Goal: Task Accomplishment & Management: Use online tool/utility

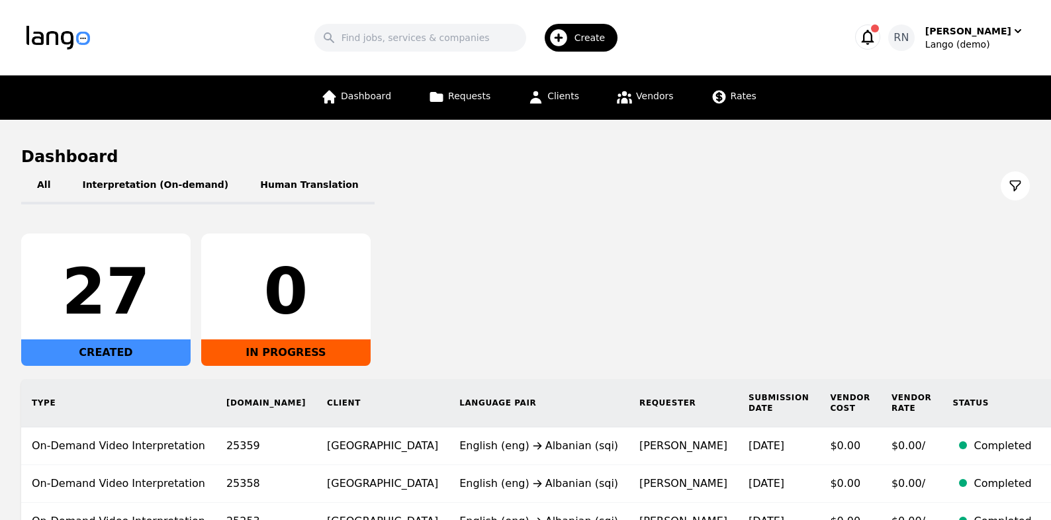
click at [597, 31] on span "Create" at bounding box center [594, 37] width 40 height 13
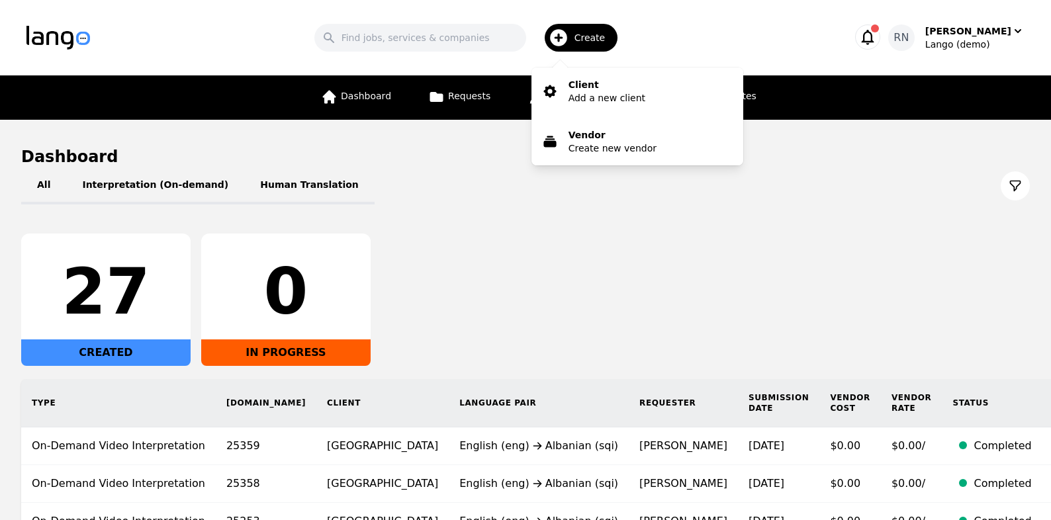
click at [712, 26] on div "Search Create Client Add a new client Vendor Create new vendor" at bounding box center [469, 38] width 717 height 38
